Goal: Complete application form

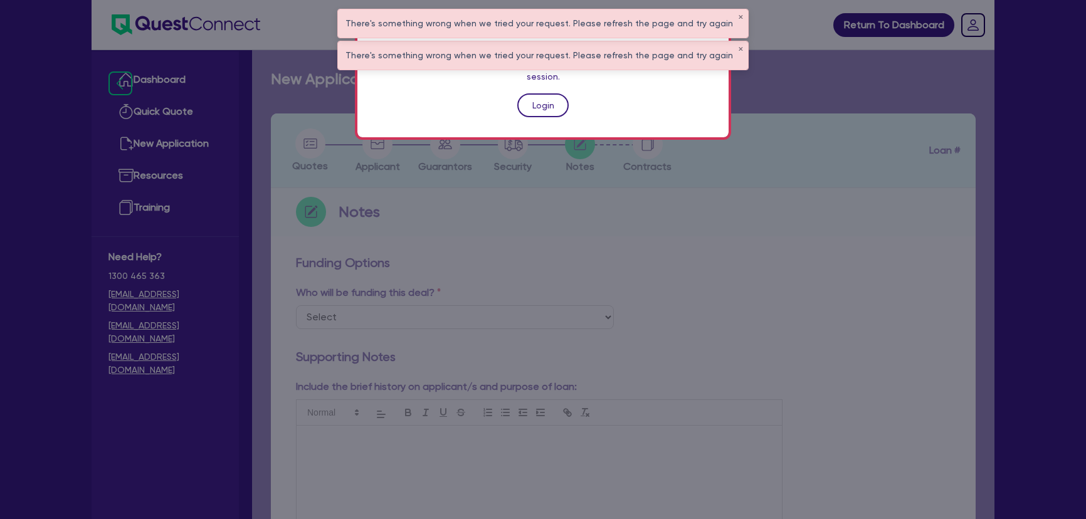
scroll to position [456, 0]
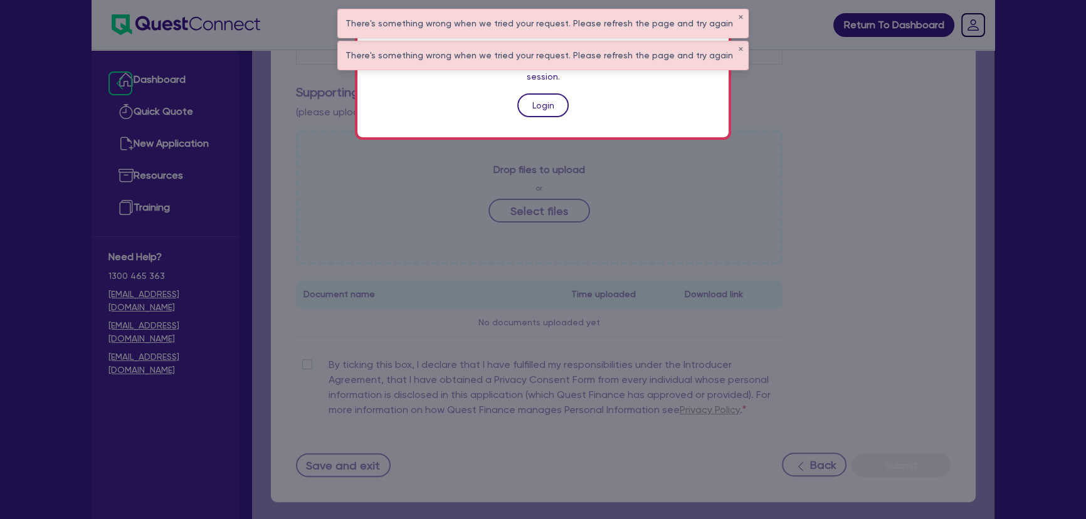
click at [553, 93] on link "Login" at bounding box center [542, 105] width 51 height 24
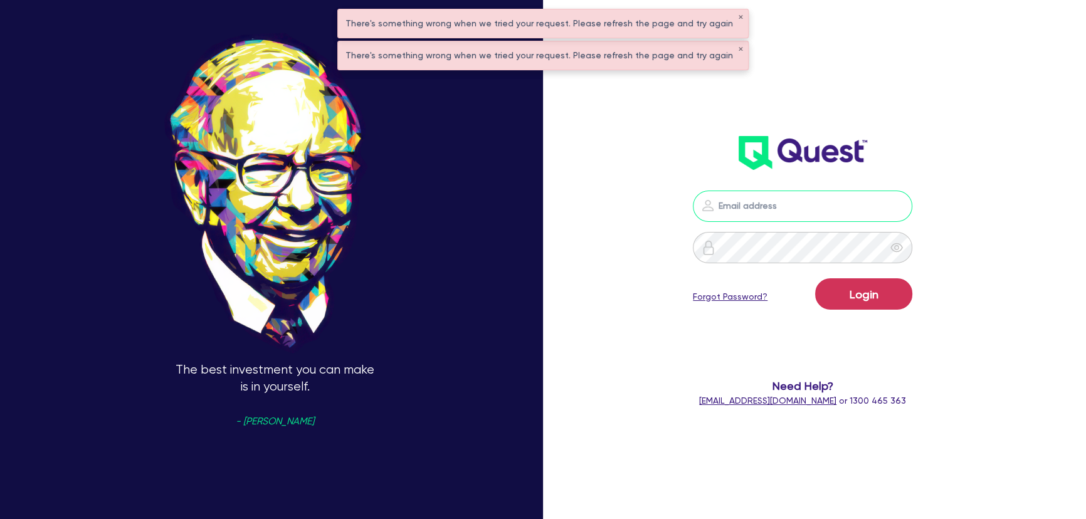
type input "[PERSON_NAME][EMAIL_ADDRESS][PERSON_NAME][DOMAIN_NAME]"
click at [840, 282] on button "Login" at bounding box center [863, 293] width 97 height 31
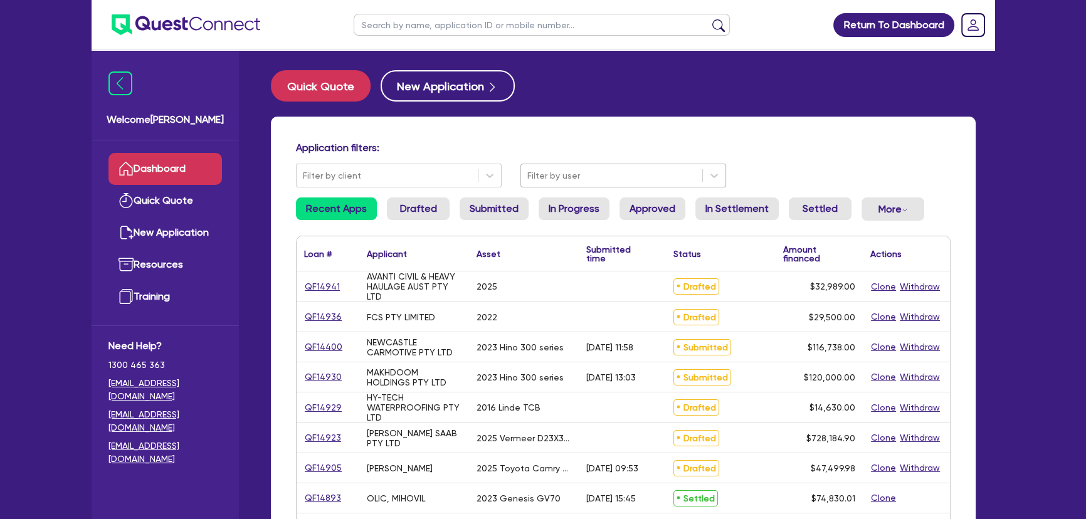
click at [562, 174] on div at bounding box center [611, 176] width 169 height 16
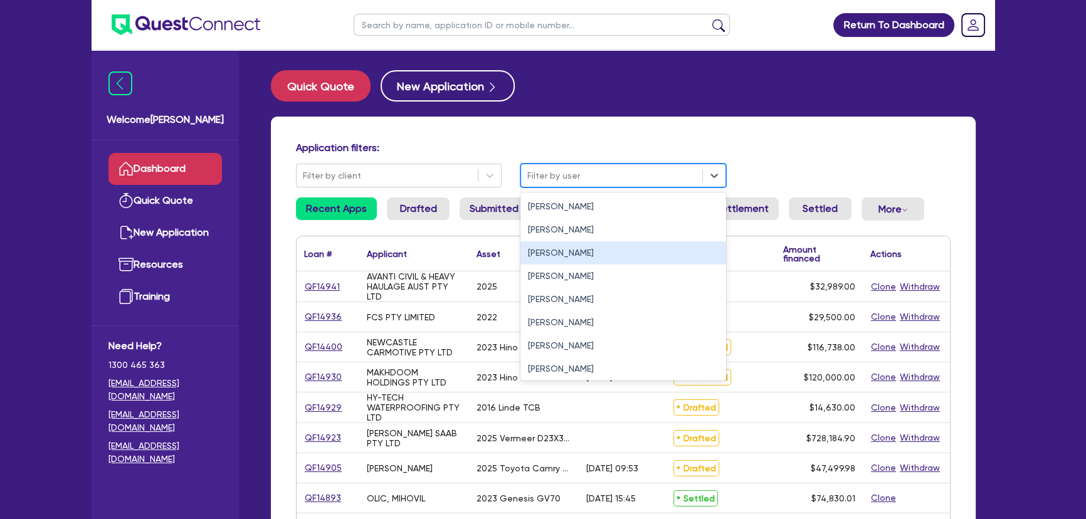
click at [549, 254] on div "[PERSON_NAME]" at bounding box center [623, 252] width 206 height 23
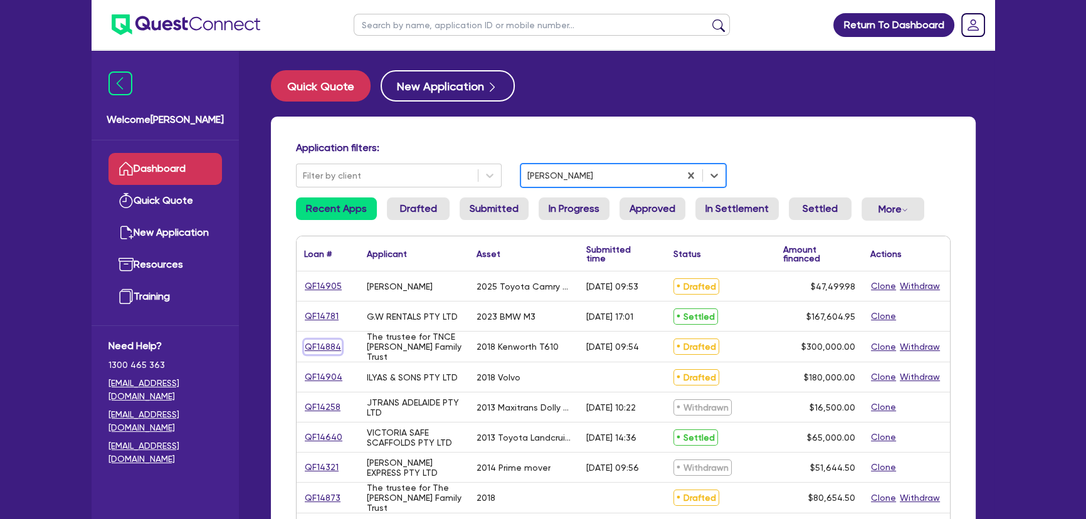
click at [334, 342] on link "QF14884" at bounding box center [323, 347] width 38 height 14
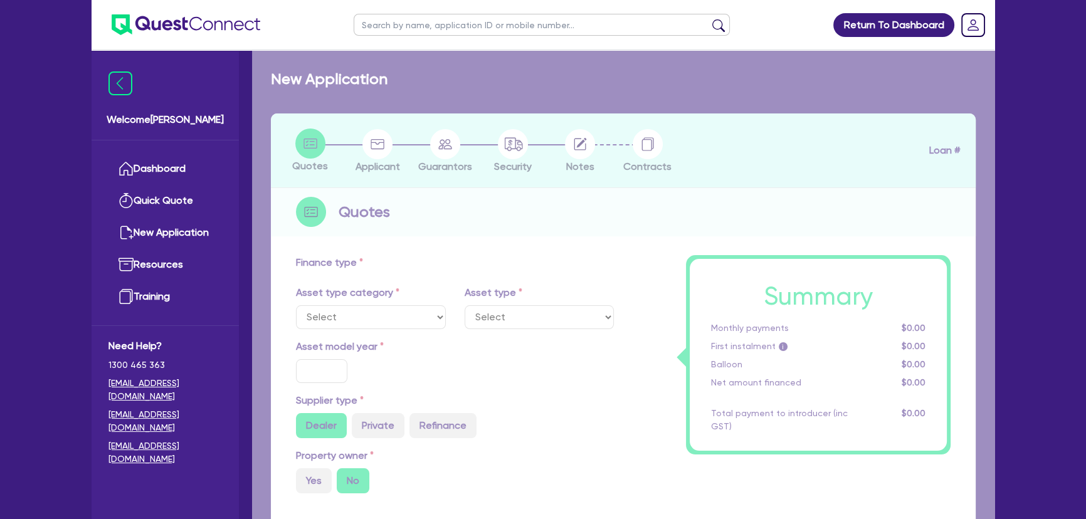
select select "PRIMARY_ASSETS"
type input "2018"
radio input "true"
type input "300,000"
type input "2"
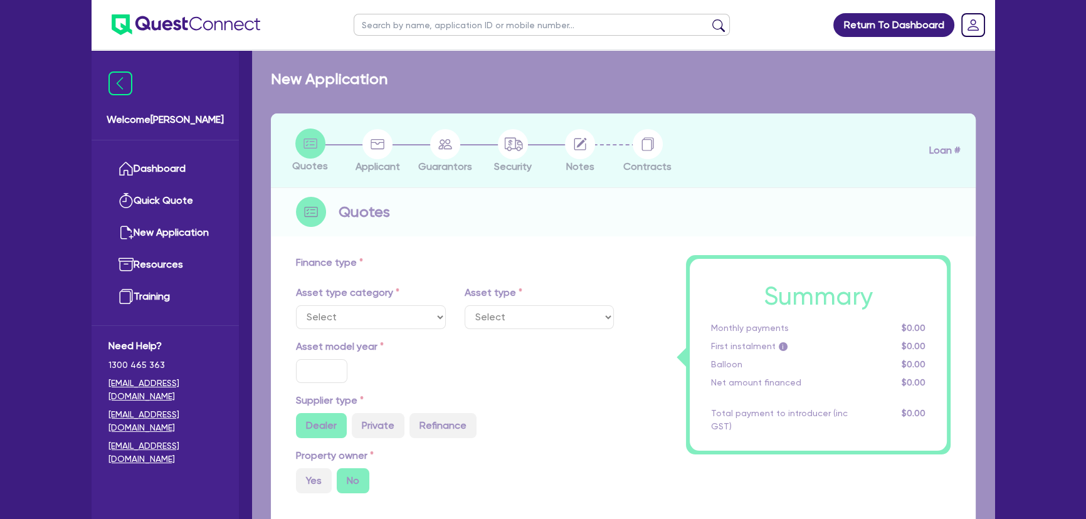
type input "6,000"
type input "7"
type input "454.55"
type input "227.27"
select select "HEAVY_TRUCKS"
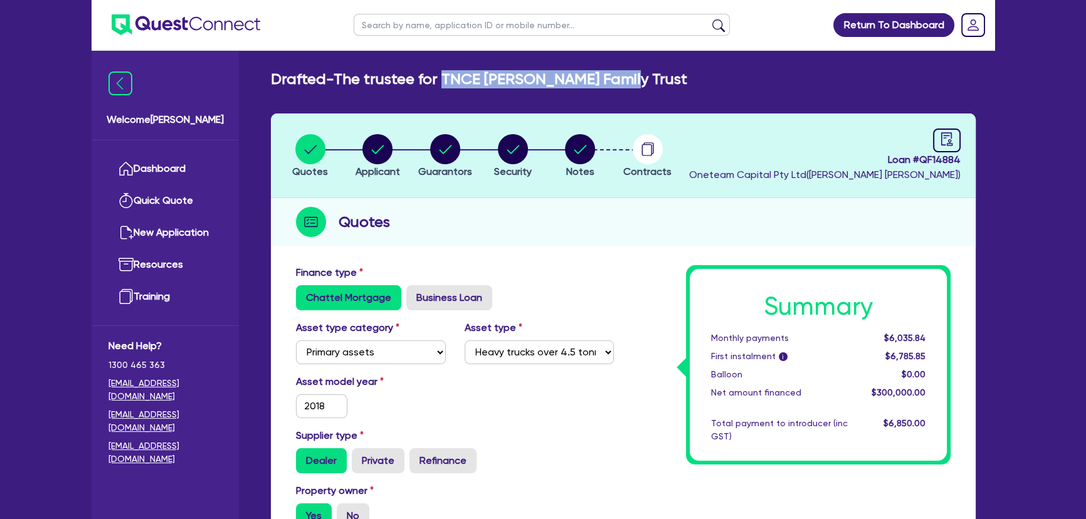
drag, startPoint x: 629, startPoint y: 74, endPoint x: 445, endPoint y: 85, distance: 184.6
click at [445, 85] on div "Drafted - The trustee for TNCE [PERSON_NAME] Family Trust" at bounding box center [622, 79] width 723 height 18
copy h2 "TNCE [PERSON_NAME] Family Trust"
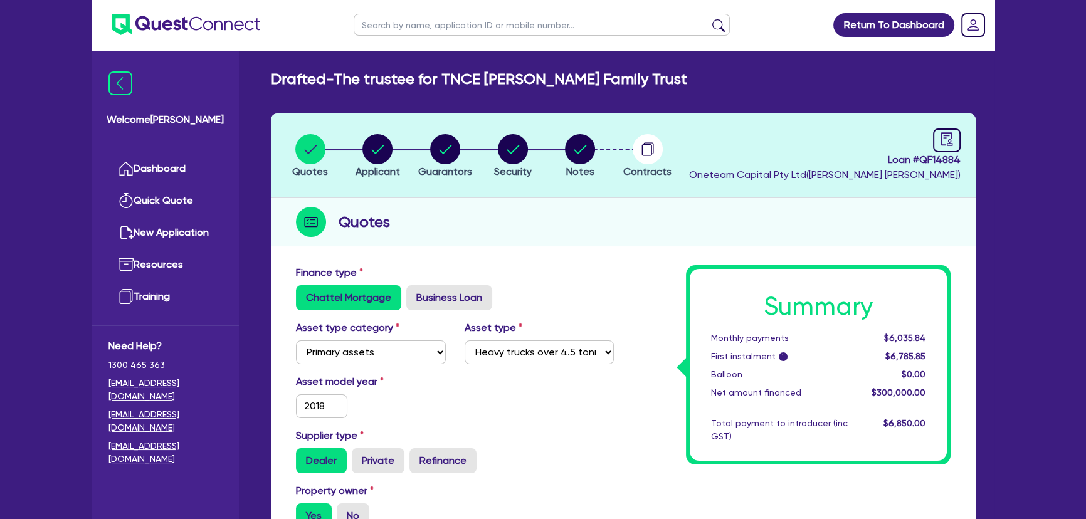
drag, startPoint x: 908, startPoint y: 183, endPoint x: 922, endPoint y: 169, distance: 19.5
click at [908, 183] on header "Quotes Applicant [GEOGRAPHIC_DATA] Security Notes Contracts Loan # QF14884 Onet…" at bounding box center [623, 155] width 705 height 85
drag, startPoint x: 921, startPoint y: 162, endPoint x: 997, endPoint y: 161, distance: 75.8
copy span "QF14884"
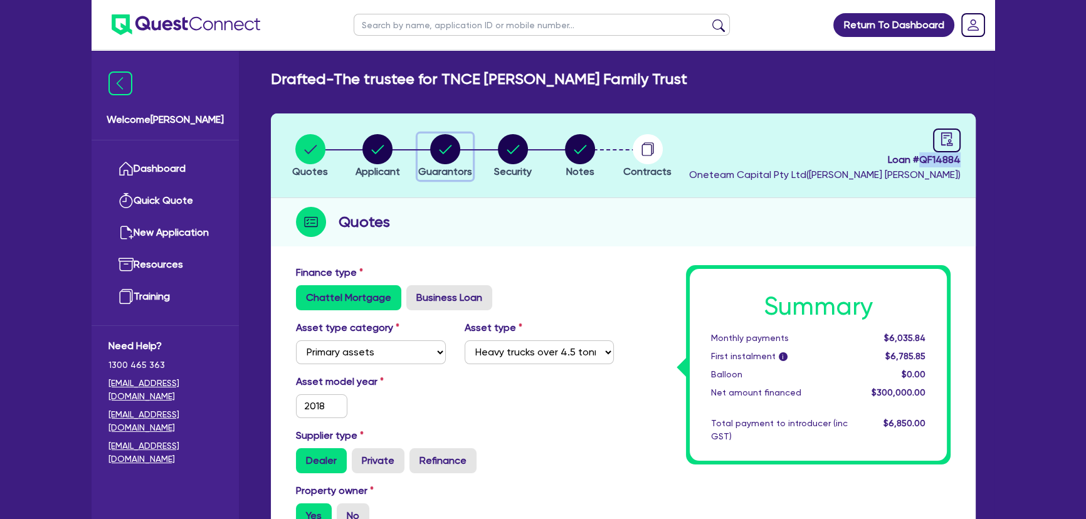
click at [435, 154] on circle "button" at bounding box center [445, 149] width 30 height 30
select select "MR"
select select "VIC"
select select "MARRIED"
select select "PROPERTY"
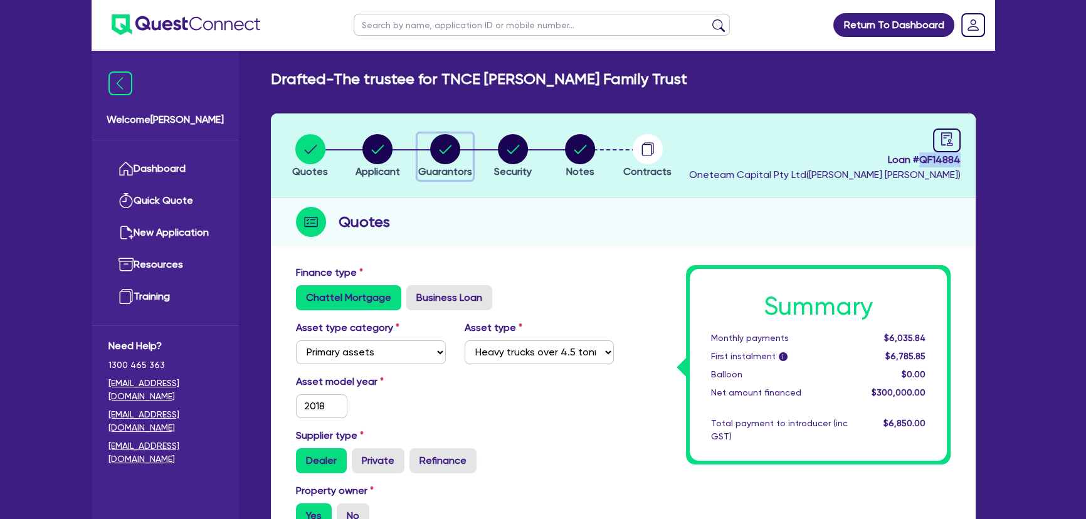
select select "INVESTMENT_PROPERTY"
select select "TRUCK"
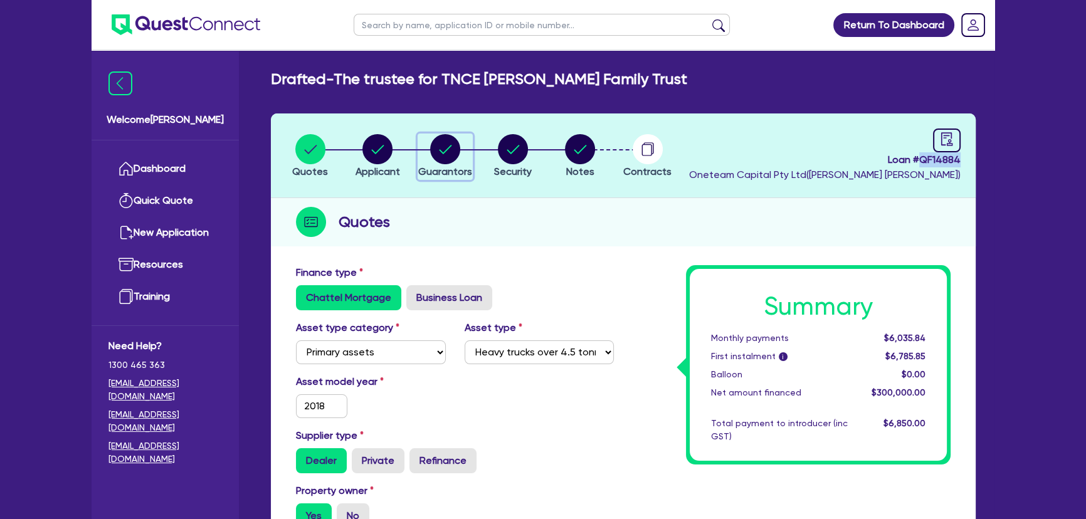
select select "TRUCK"
select select "TRAILER"
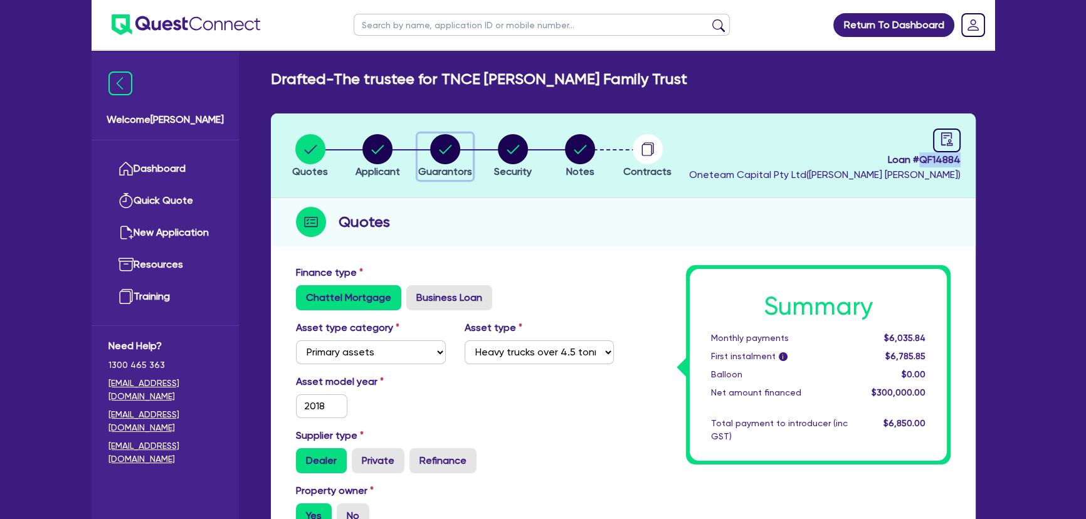
select select "TRAILER"
select select "MORTGAGE"
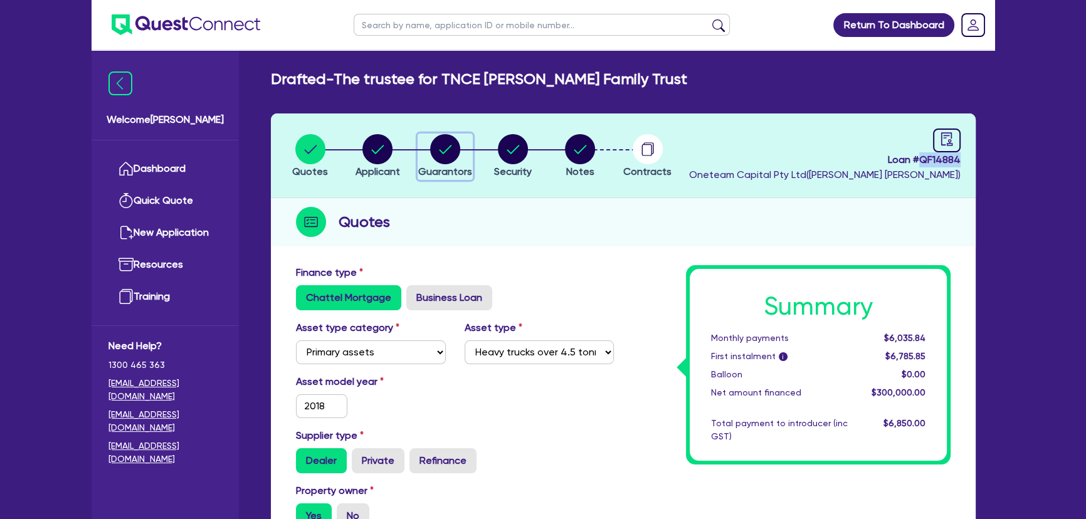
select select "INVESTMENT_PROPERTY_LOAN"
select select "TRUCK_LOAN"
select select "TRAILER_LOAN"
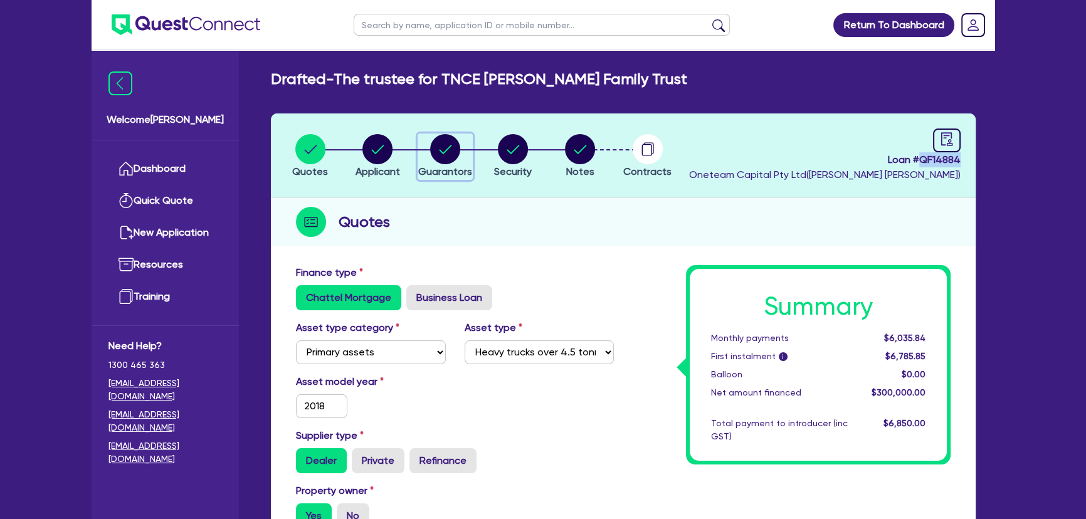
select select "TRUCK_LOAN"
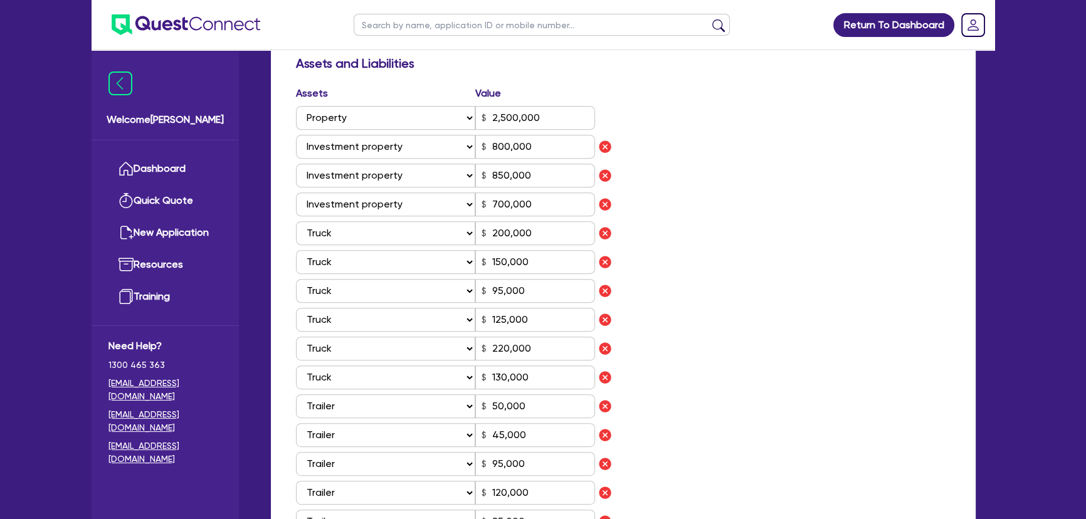
scroll to position [740, 0]
